Goal: Navigation & Orientation: Find specific page/section

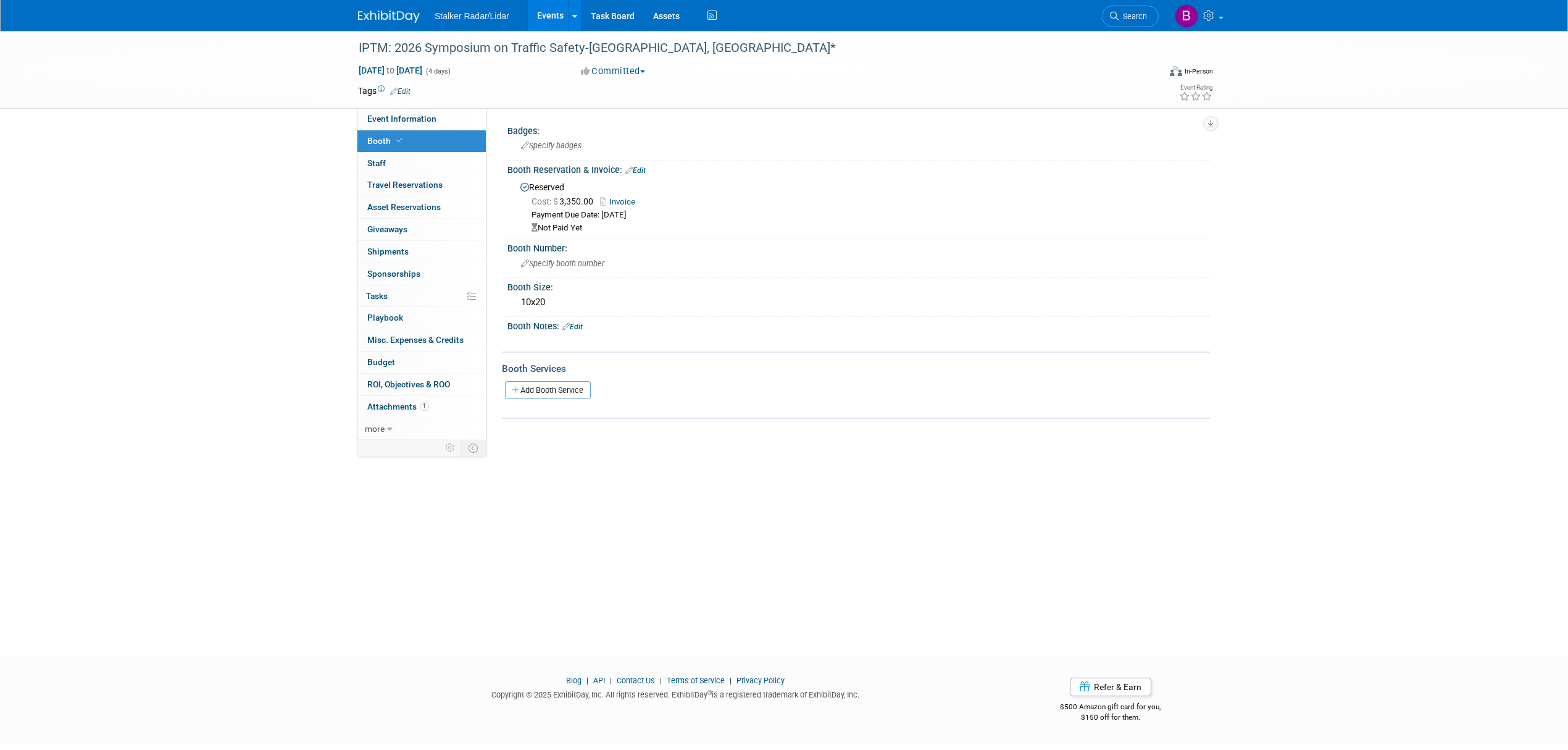
click at [542, 18] on link "Events" at bounding box center [550, 16] width 46 height 31
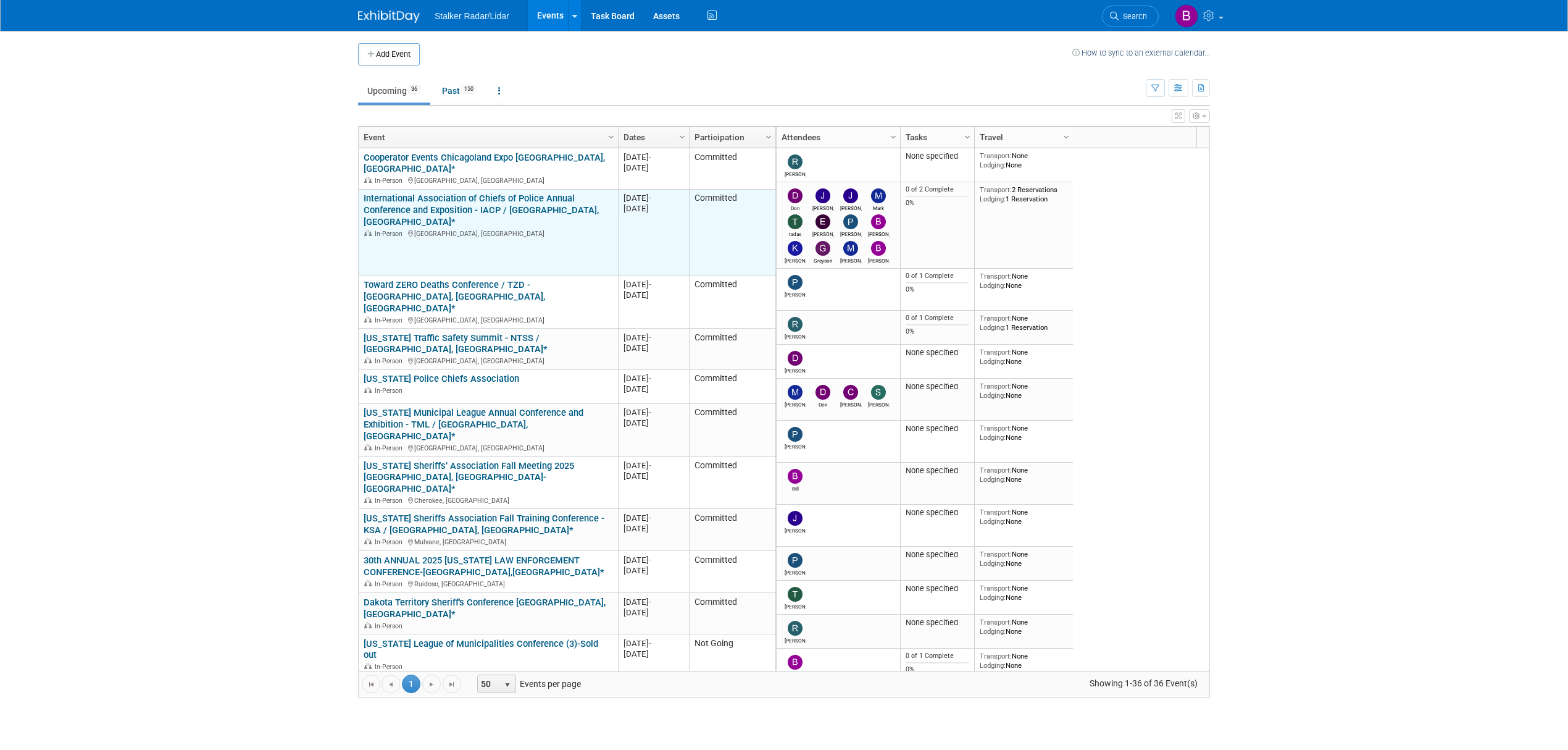
click at [516, 198] on link "International Association of Chiefs of Police Annual Conference and Exposition …" at bounding box center [480, 210] width 235 height 35
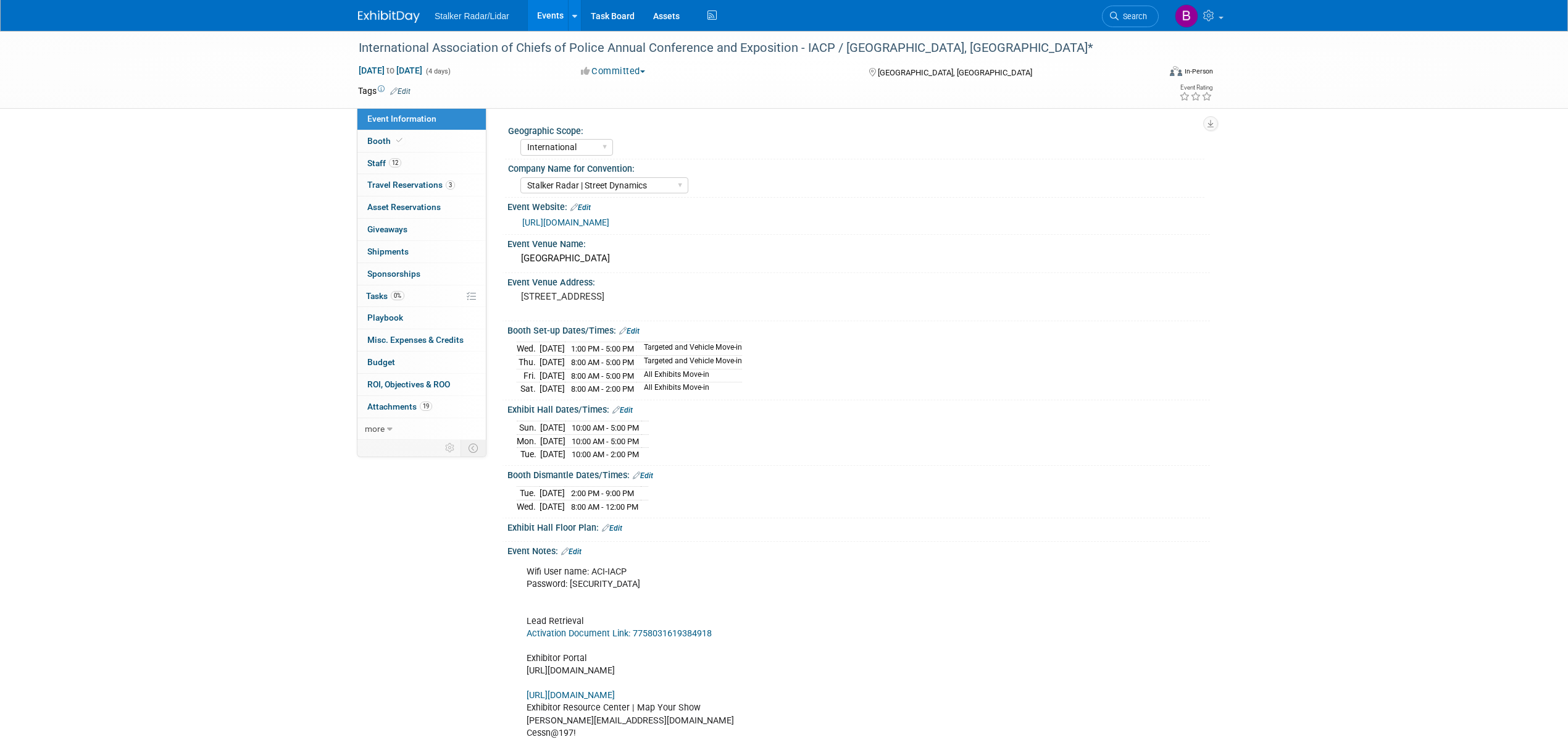
select select "International"
select select "Stalker Radar | Street Dynamics"
